Goal: Task Accomplishment & Management: Manage account settings

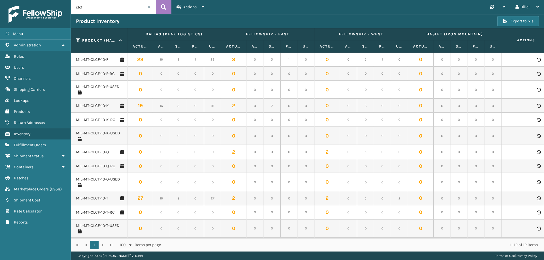
click at [104, 10] on input "clcf" at bounding box center [113, 7] width 85 height 14
type input "c"
type input "cfb-s"
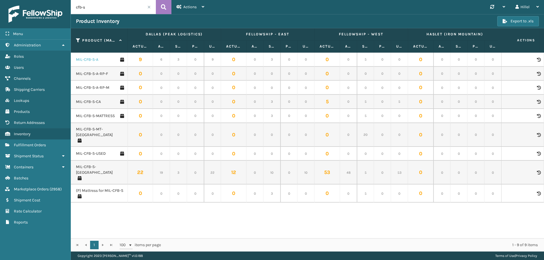
click at [98, 60] on link "MIL-CFB-S-A" at bounding box center [87, 60] width 22 height 6
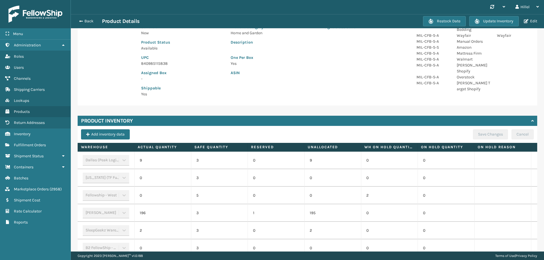
scroll to position [157, 0]
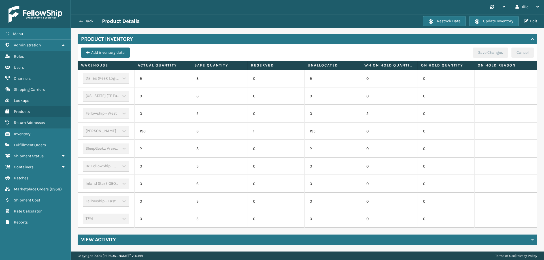
click at [89, 18] on div "Back Product Details" at bounding box center [249, 21] width 347 height 7
click at [89, 19] on button "Back" at bounding box center [89, 21] width 26 height 5
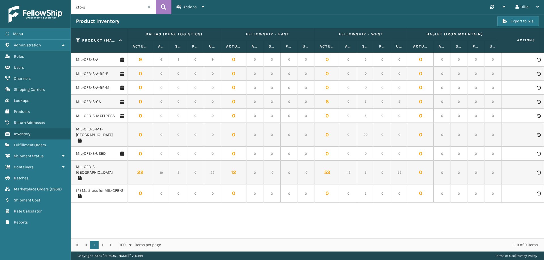
click at [134, 202] on div "MIL-CFB-S-A 9 6 3 0 9 0 0 3 0 0 0 0 5 0 0 0 0 0 0 0 0 0 3 0 0 196 192 3 0 195 0…" at bounding box center [307, 146] width 473 height 186
click at [97, 164] on link "MIL-CFB-S-[GEOGRAPHIC_DATA]" at bounding box center [100, 169] width 48 height 11
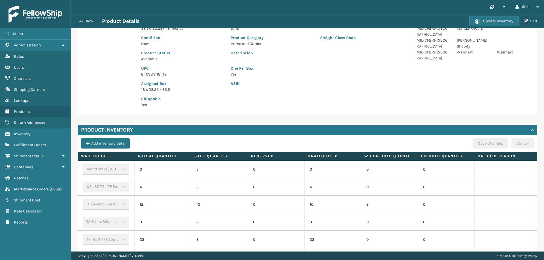
scroll to position [105, 0]
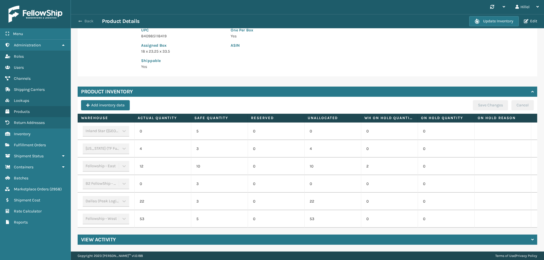
click at [79, 20] on span "button" at bounding box center [79, 21] width 3 height 4
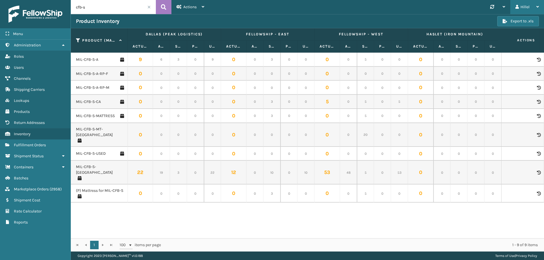
click at [521, 8] on div "Hillel" at bounding box center [526, 7] width 23 height 14
click at [490, 23] on li "Log Out" at bounding box center [505, 21] width 76 height 15
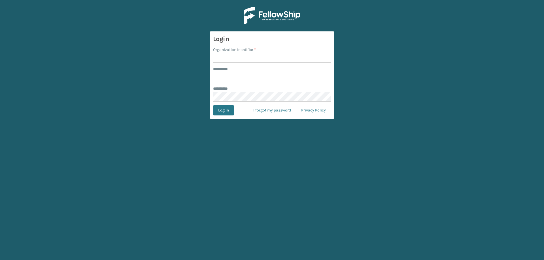
click at [239, 58] on input "Organization Identifier *" at bounding box center [272, 58] width 118 height 10
type input "Foamtex"
click at [238, 78] on input "******** *" at bounding box center [272, 77] width 118 height 10
type input "******"
